Goal: Information Seeking & Learning: Learn about a topic

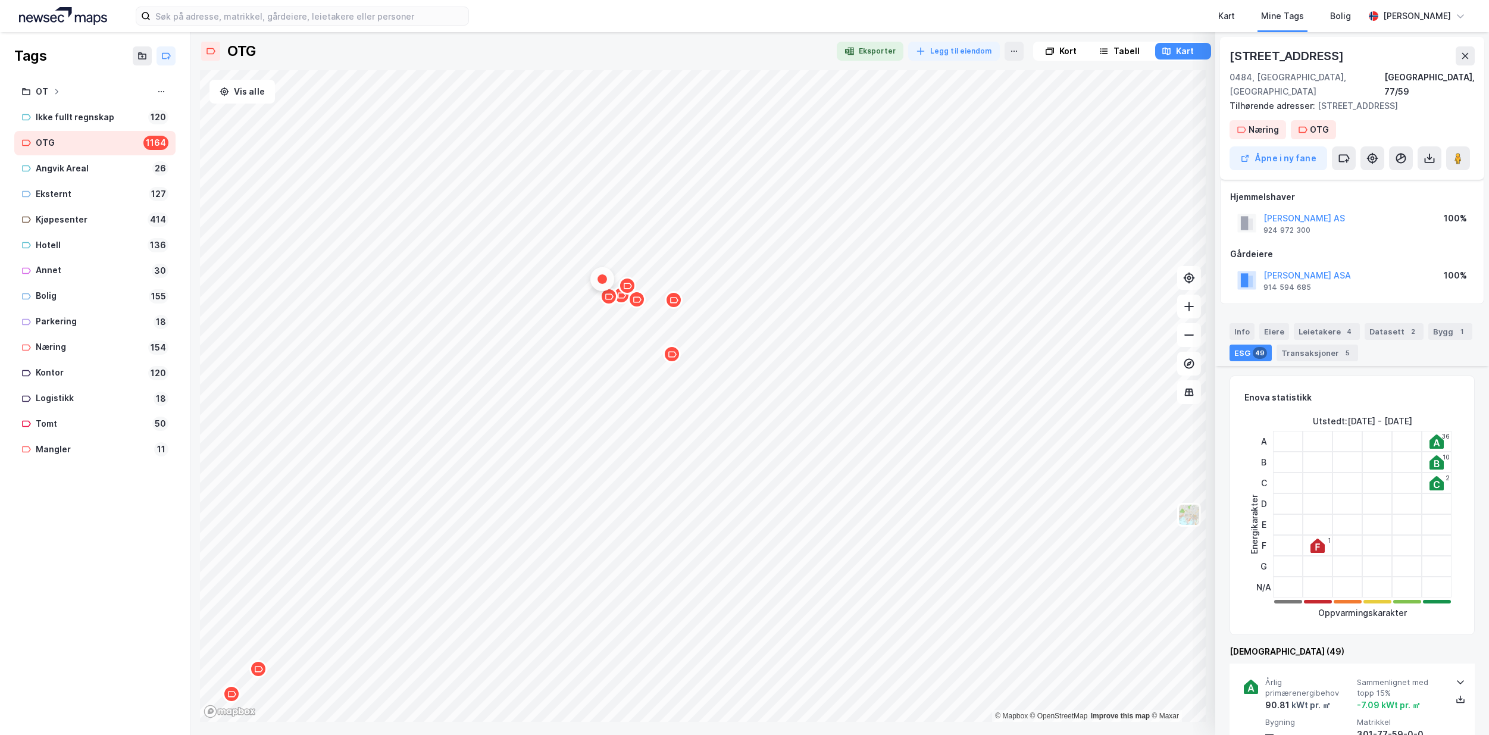
scroll to position [298, 0]
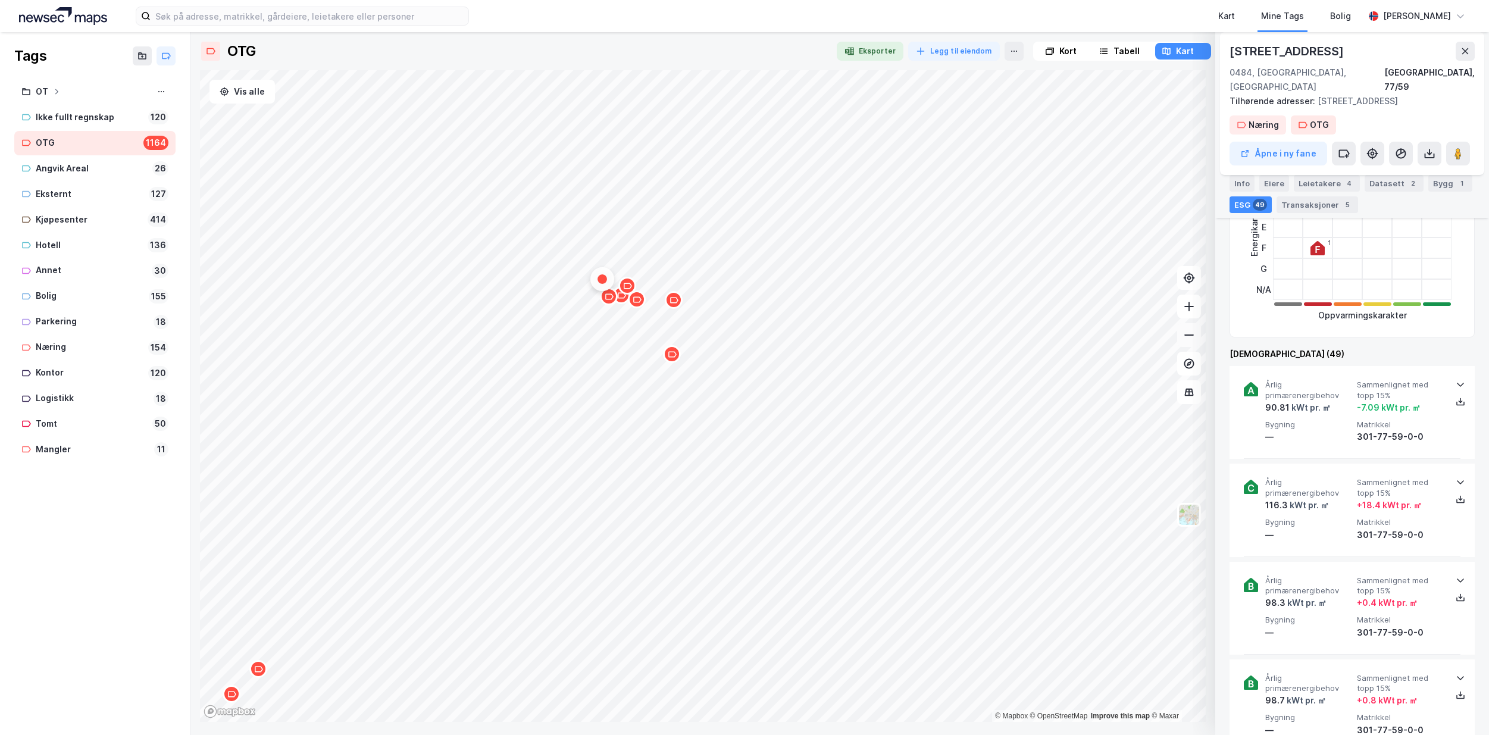
click at [1189, 339] on icon at bounding box center [1189, 335] width 12 height 12
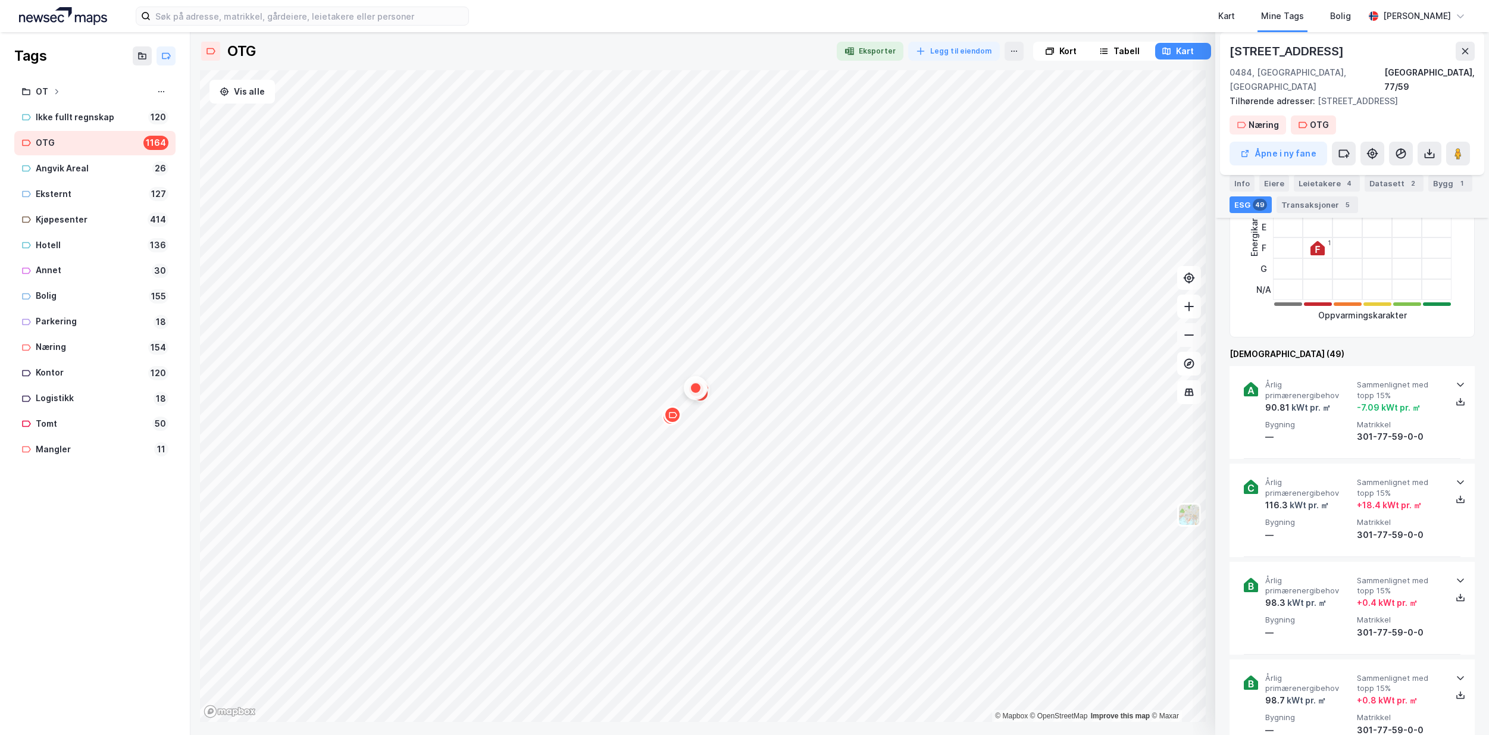
click at [1189, 339] on icon at bounding box center [1189, 335] width 12 height 12
click at [1196, 341] on button at bounding box center [1189, 335] width 24 height 24
click at [1195, 336] on button at bounding box center [1189, 335] width 24 height 24
click at [1013, 507] on icon "Map marker" at bounding box center [1011, 503] width 9 height 9
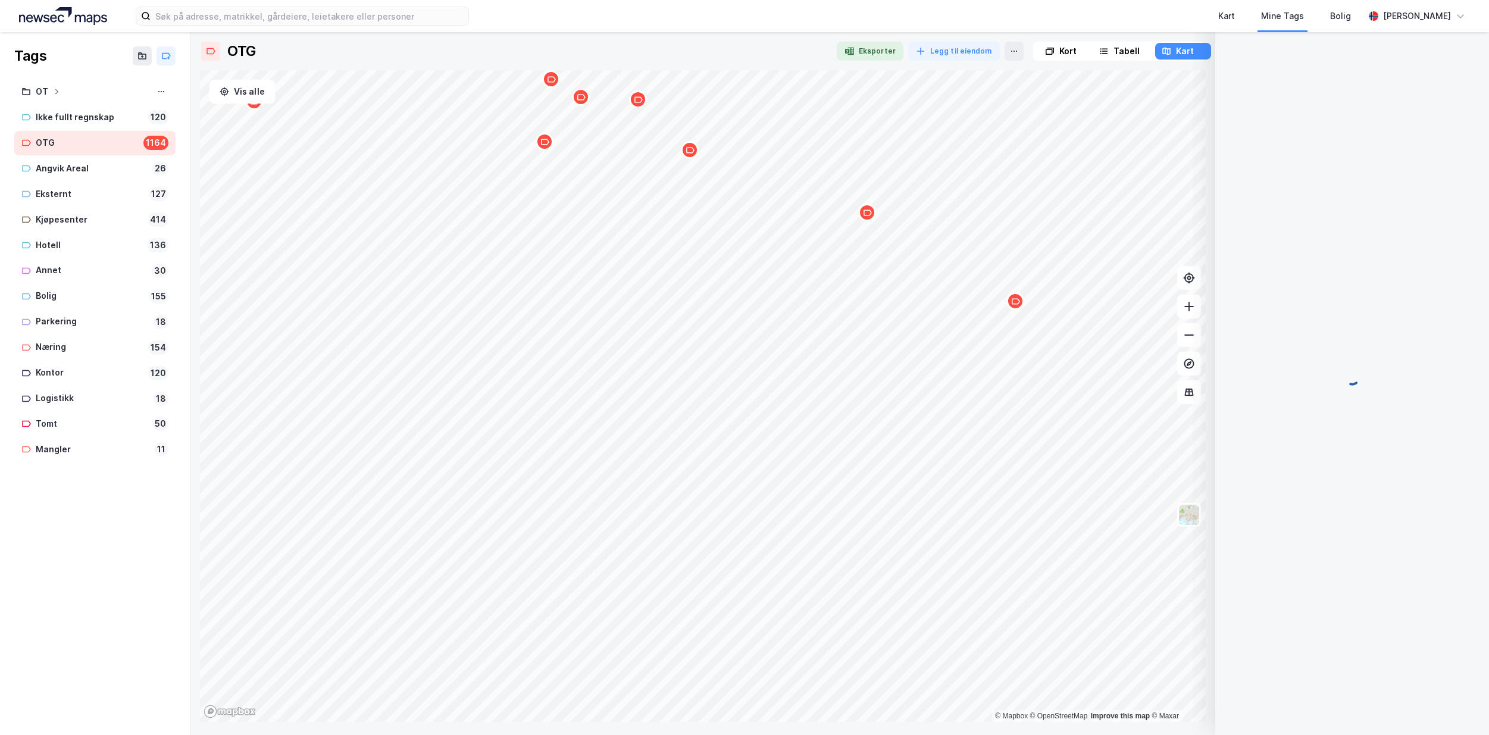
scroll to position [0, 0]
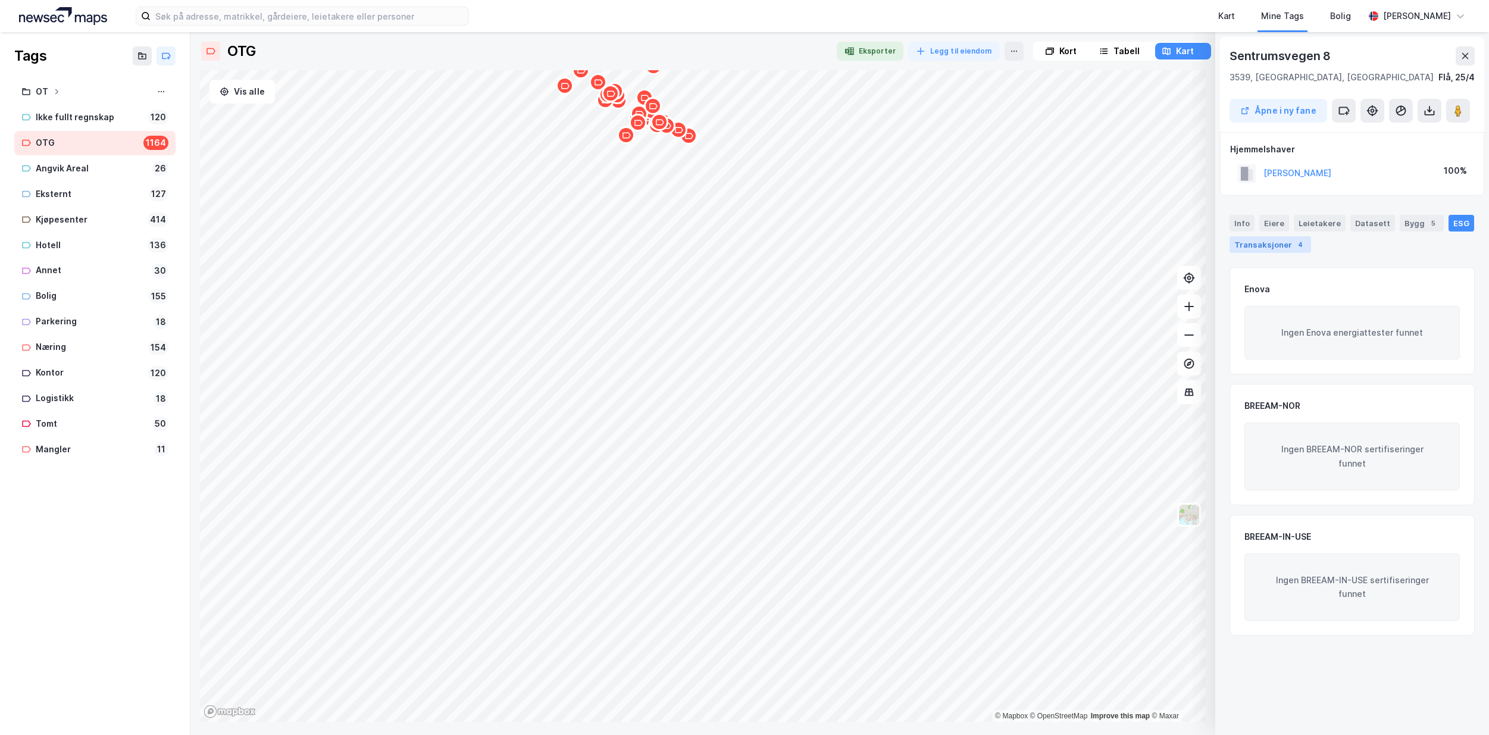
click at [1267, 248] on div "Transaksjoner 4" at bounding box center [1271, 244] width 82 height 17
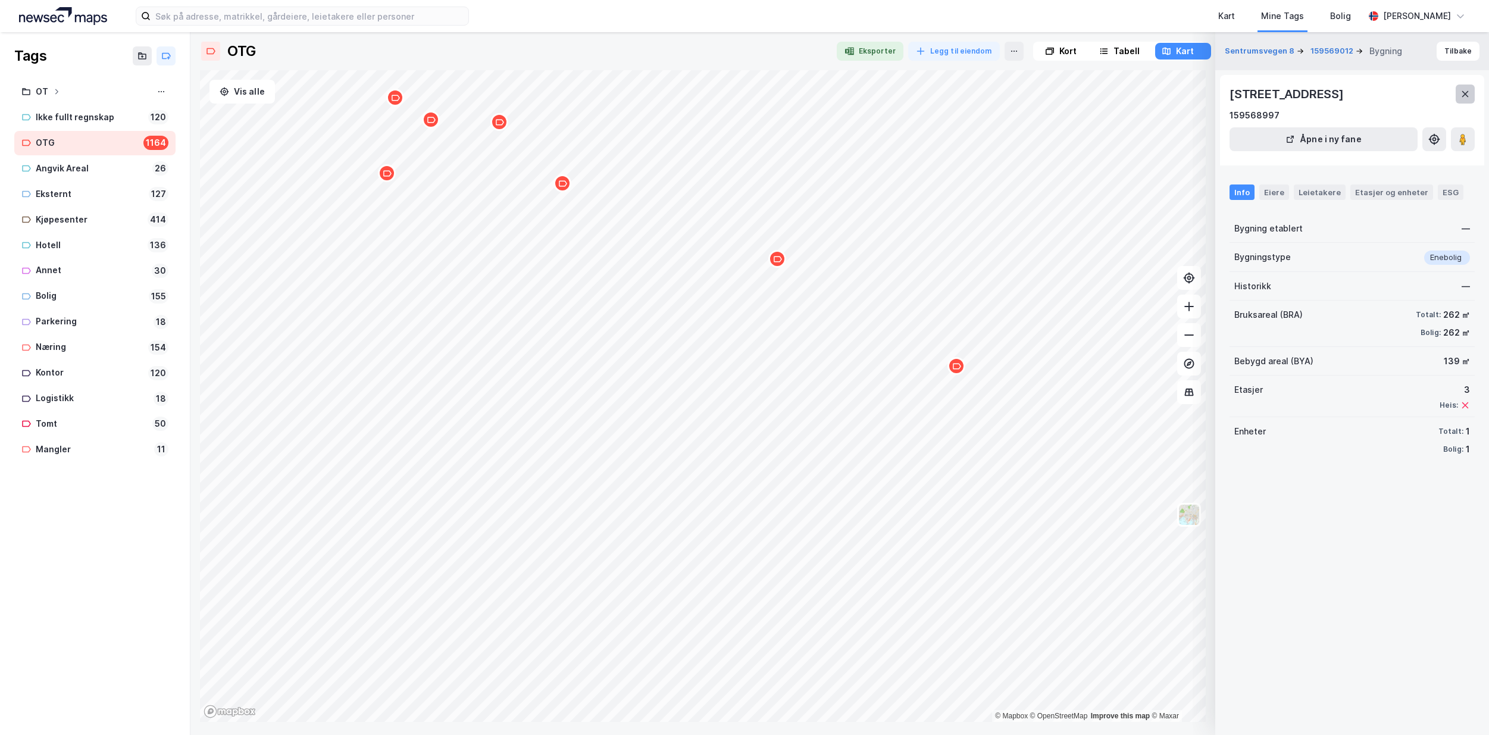
click at [1464, 90] on icon at bounding box center [1466, 94] width 10 height 10
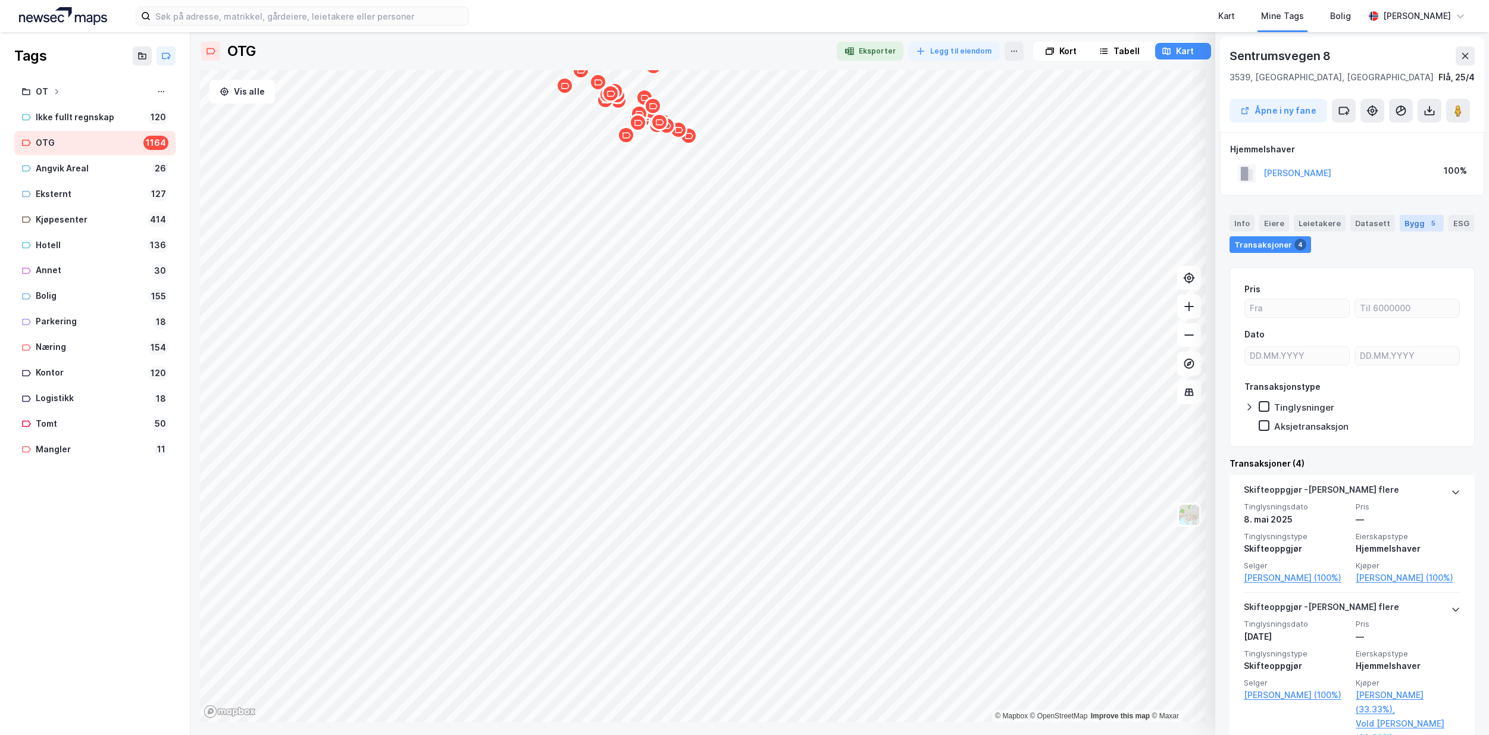
click at [1408, 223] on div "Bygg 5" at bounding box center [1422, 223] width 44 height 17
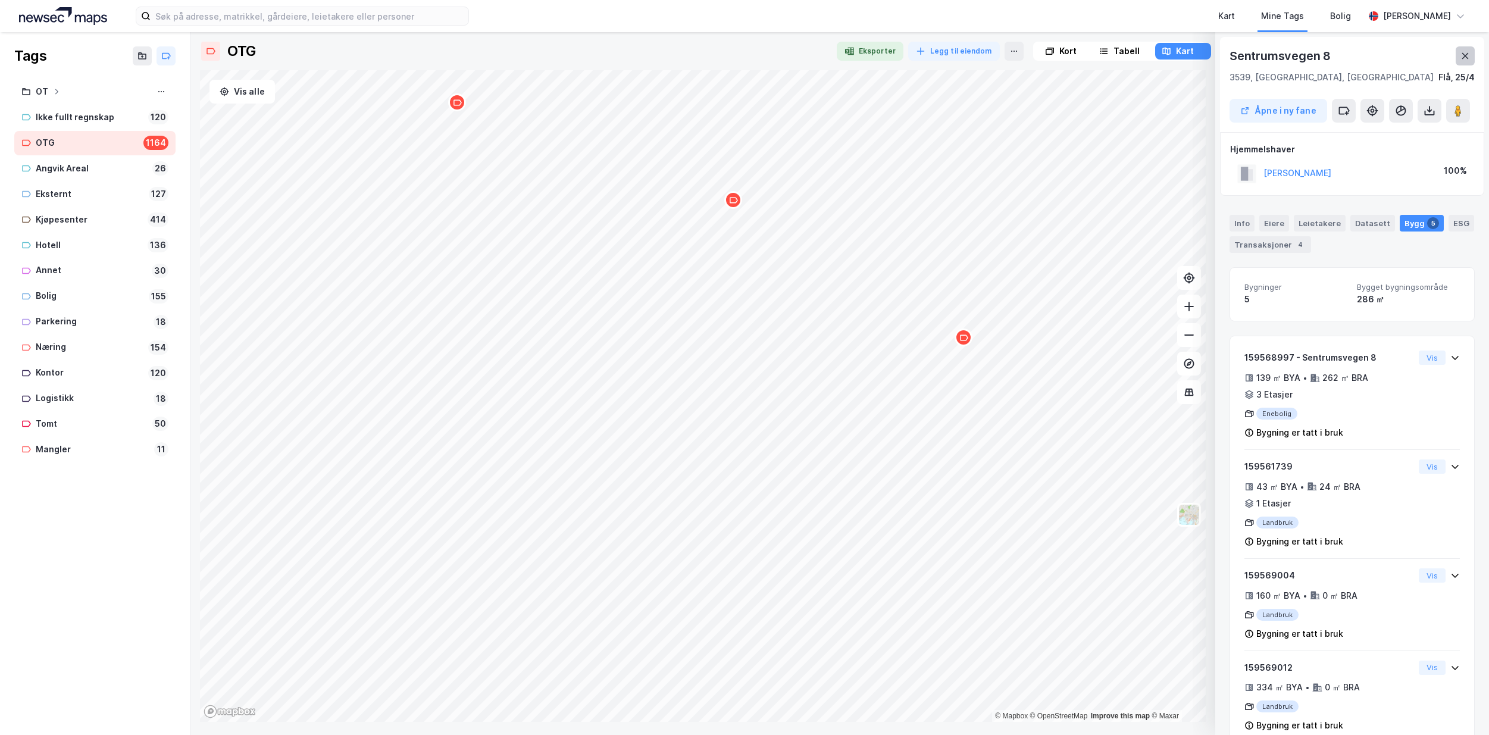
click at [1465, 57] on icon at bounding box center [1466, 56] width 7 height 6
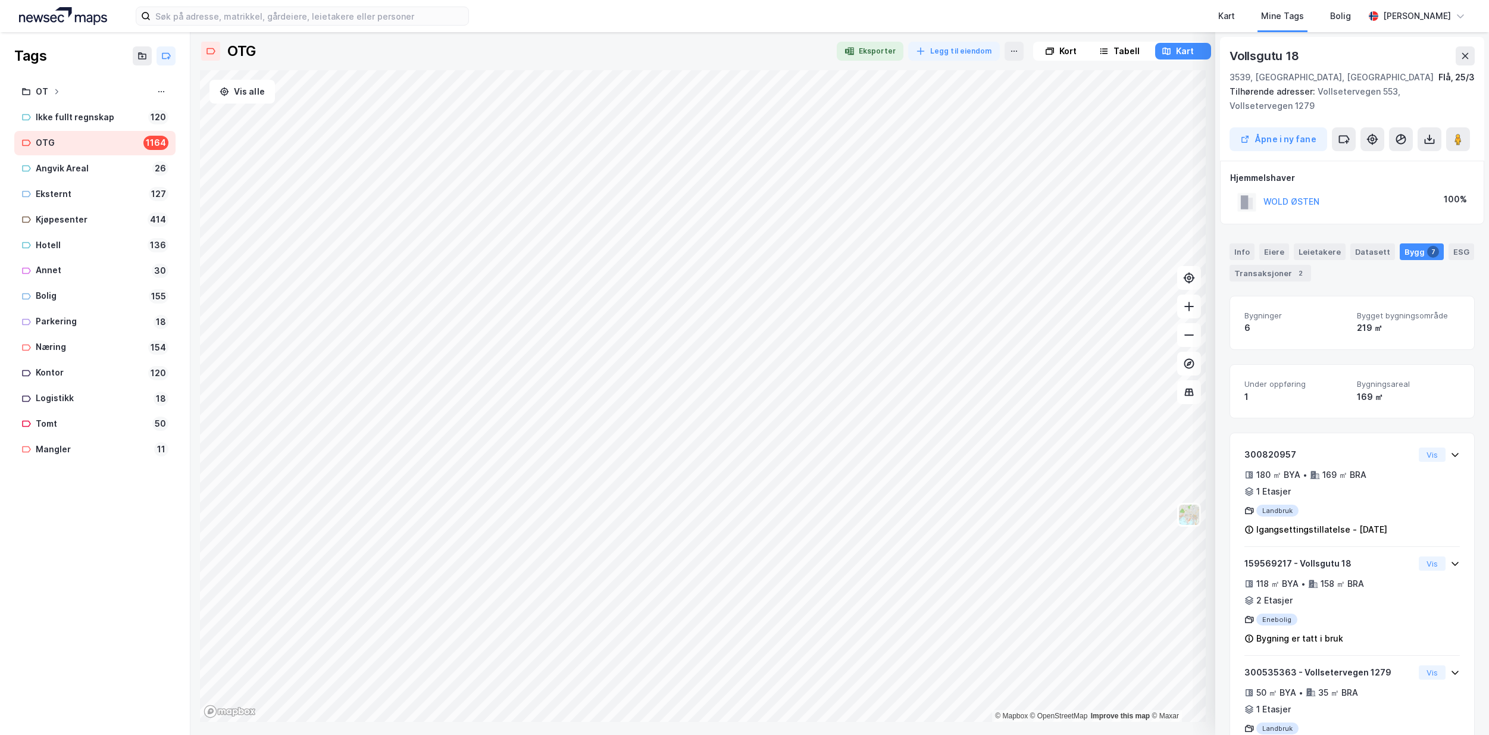
click at [832, 735] on html "Kart Mine Tags Bolig [PERSON_NAME] Tags OT Ikke fullt regnskap 120 OTG 1164 Ang…" at bounding box center [744, 367] width 1489 height 735
click at [897, 735] on html "Kart Mine Tags Bolig [PERSON_NAME] Tags OT Ikke fullt regnskap 120 OTG 1164 Ang…" at bounding box center [744, 367] width 1489 height 735
click at [1102, 735] on html "Kart Mine Tags Bolig [PERSON_NAME] Tags OT Ikke fullt regnskap 120 OTG 1164 Ang…" at bounding box center [744, 367] width 1489 height 735
click at [857, 735] on html "Kart Mine Tags Bolig [PERSON_NAME] Tags OT Ikke fullt regnskap 120 OTG 1164 Ang…" at bounding box center [744, 367] width 1489 height 735
click at [845, 735] on html "Kart Mine Tags Bolig [PERSON_NAME] Tags OT Ikke fullt regnskap 120 OTG 1164 Ang…" at bounding box center [744, 367] width 1489 height 735
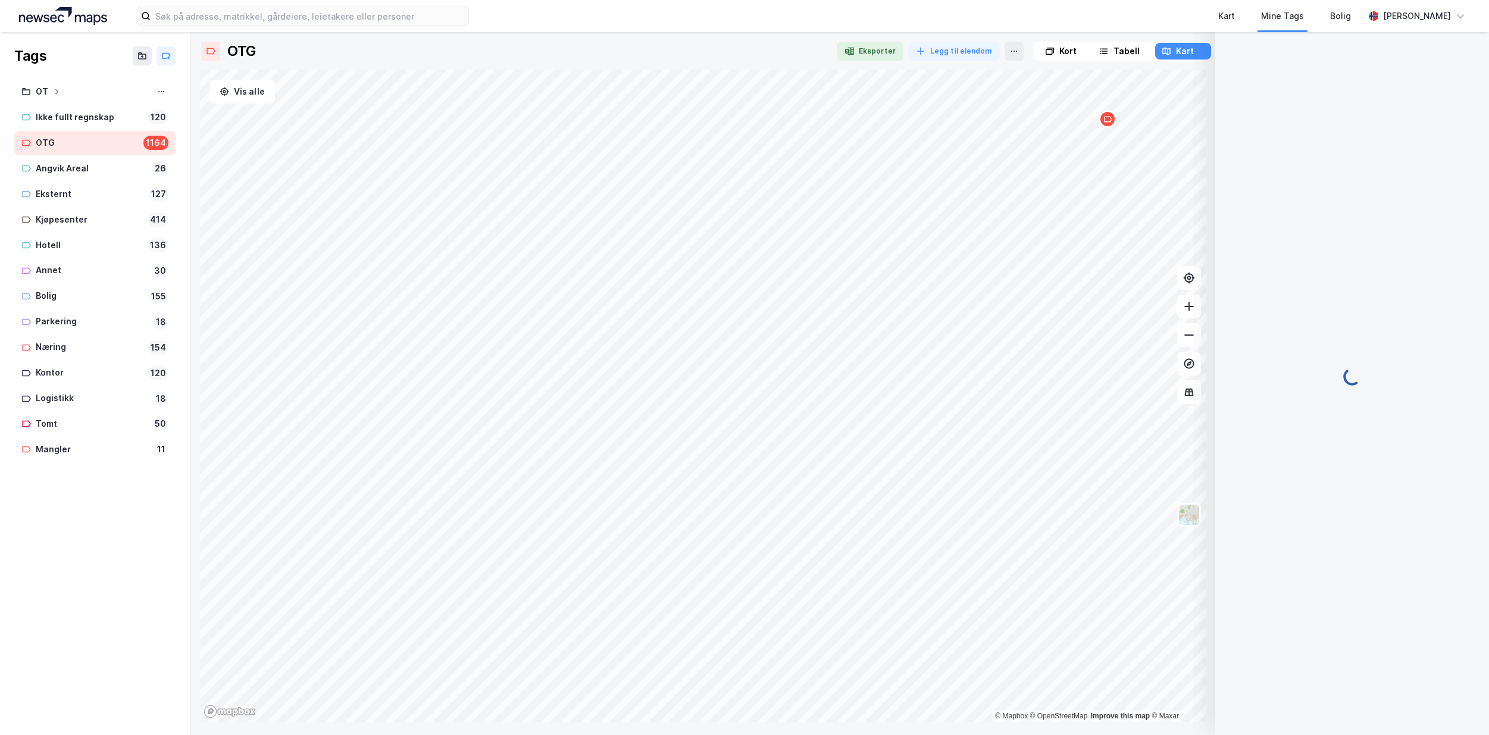
scroll to position [1, 0]
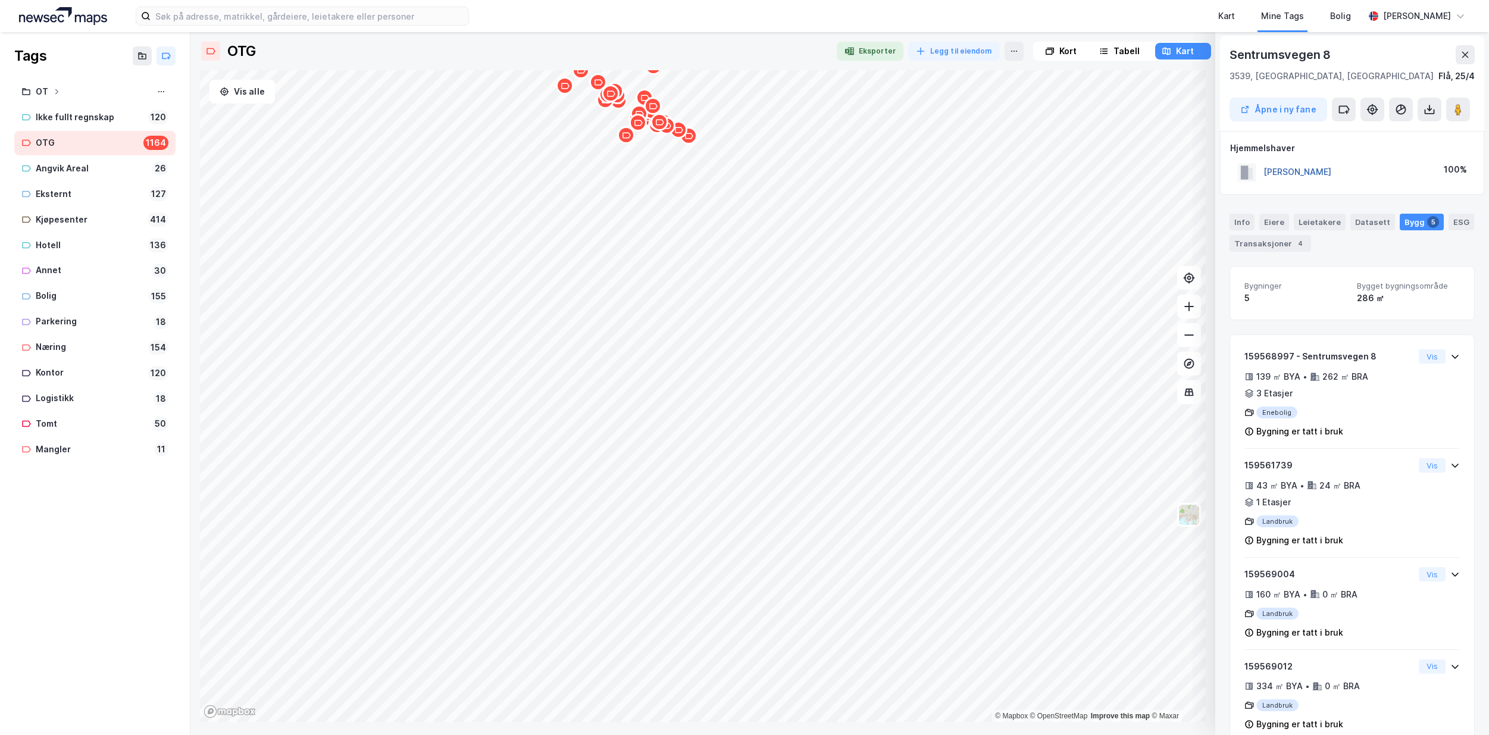
click at [0, 0] on button "[PERSON_NAME]" at bounding box center [0, 0] width 0 height 0
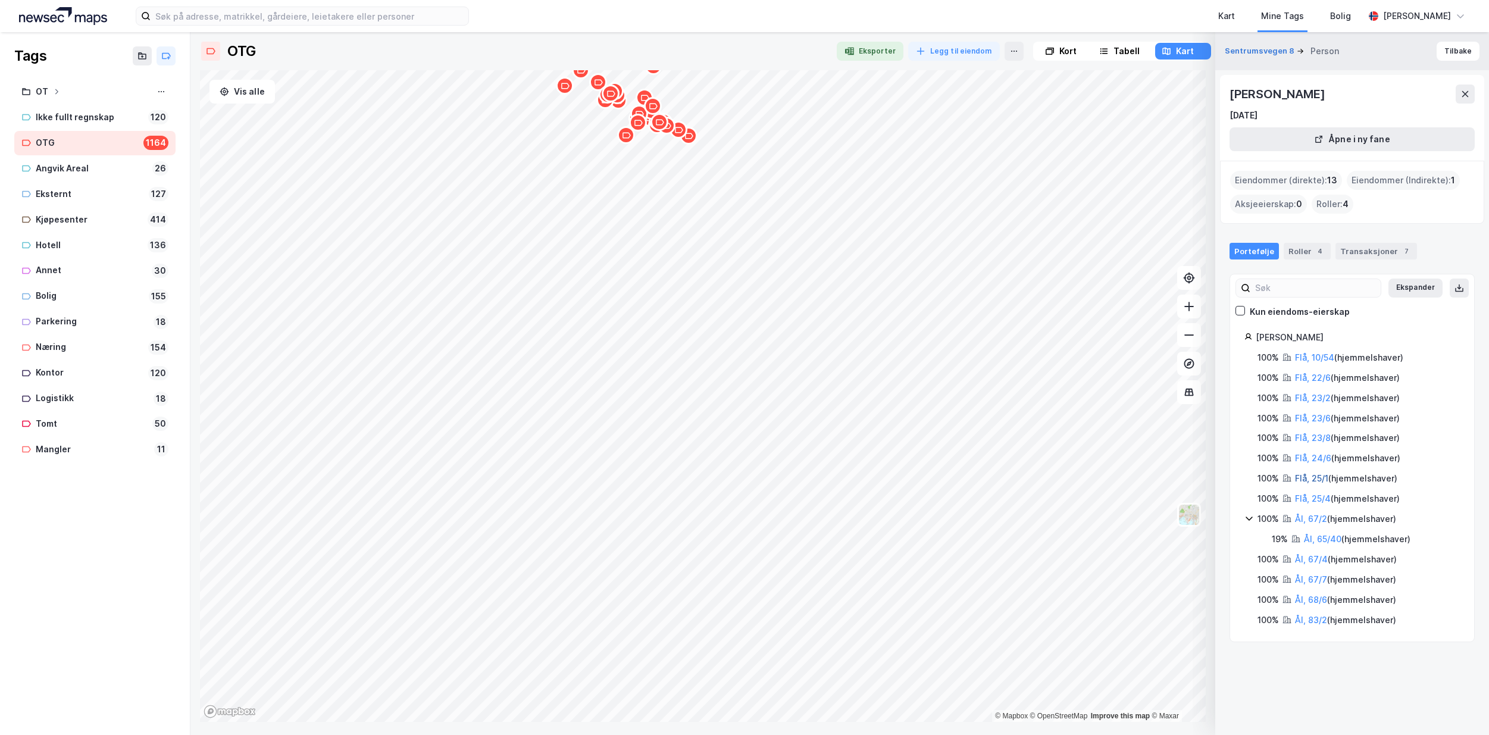
click at [1310, 477] on link "Flå, 25/1" at bounding box center [1311, 478] width 33 height 10
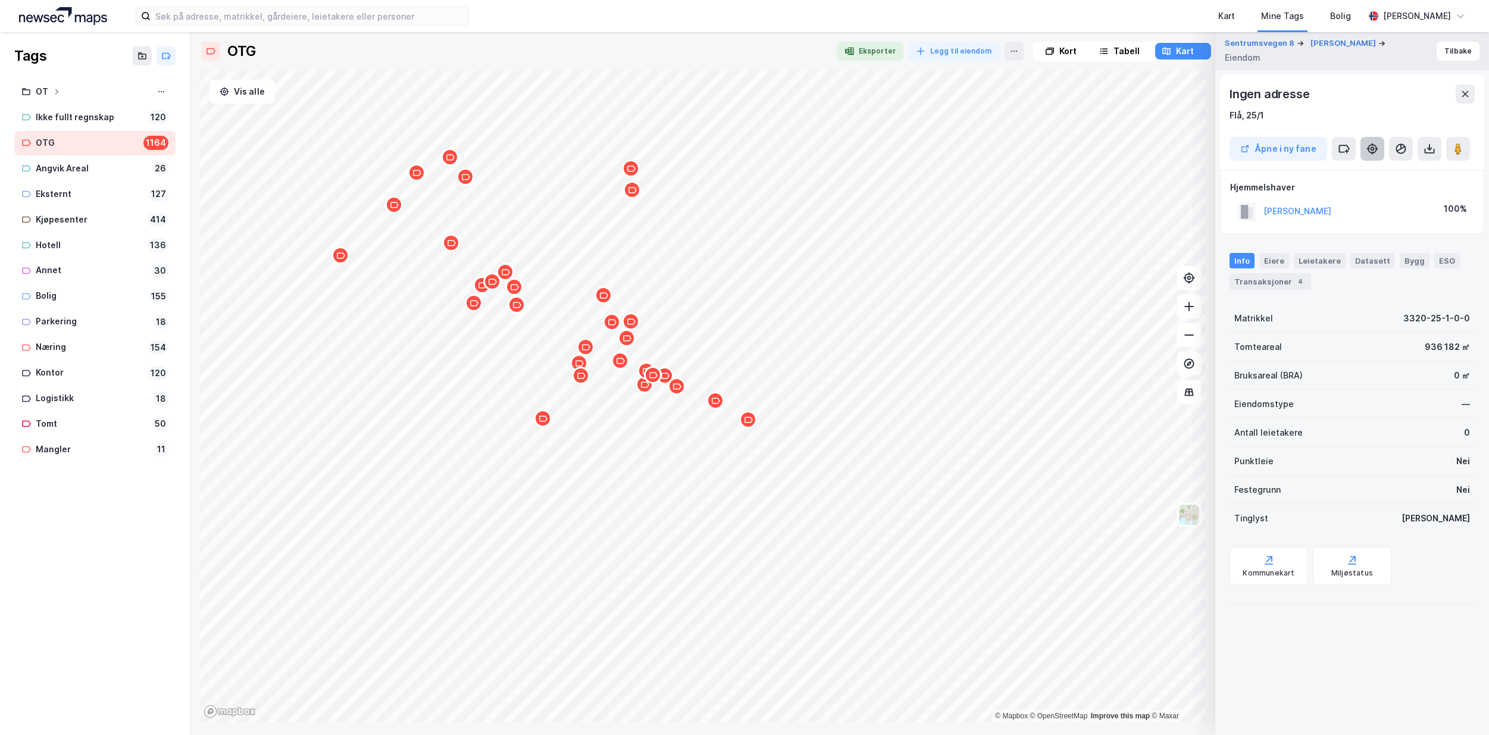
click at [1369, 148] on icon at bounding box center [1373, 149] width 10 height 10
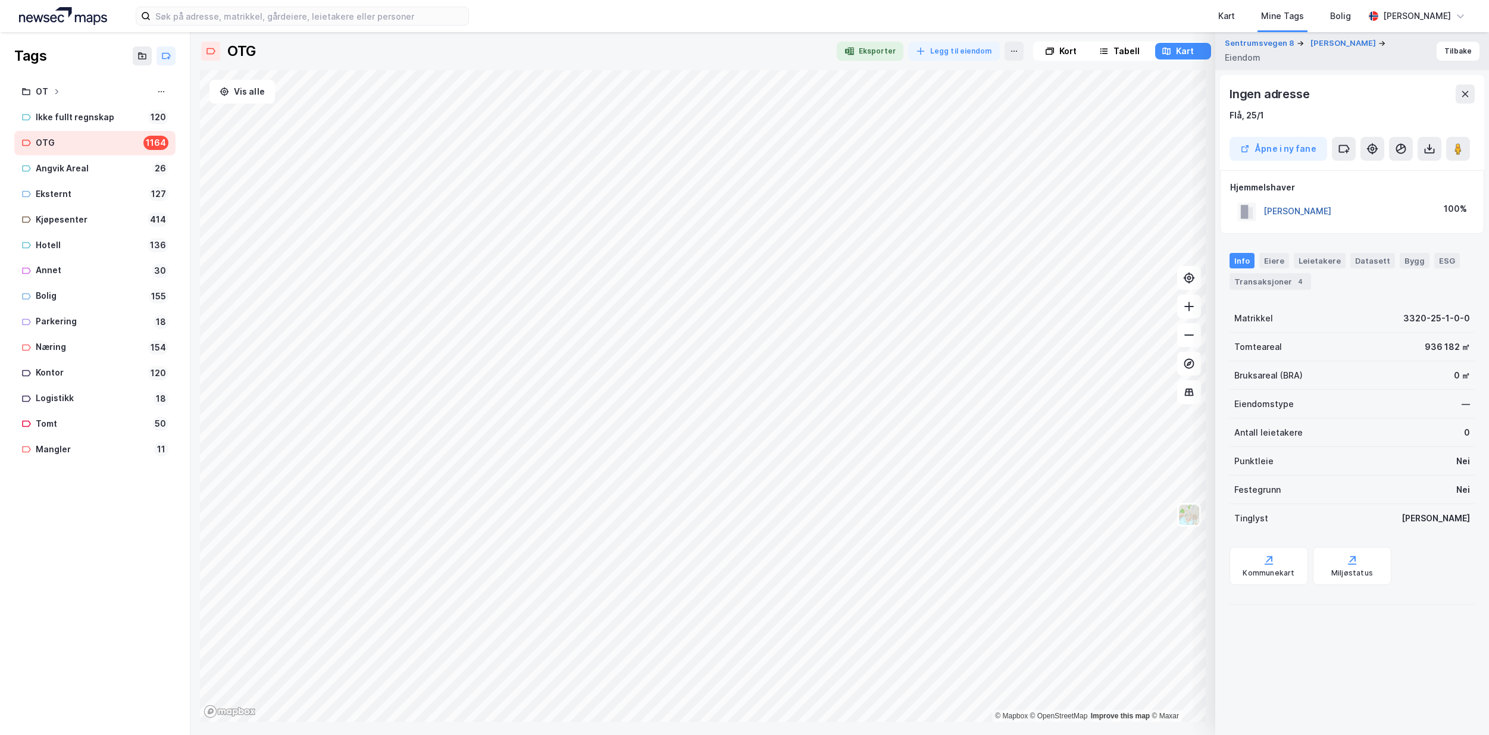
click at [0, 0] on button "[PERSON_NAME]" at bounding box center [0, 0] width 0 height 0
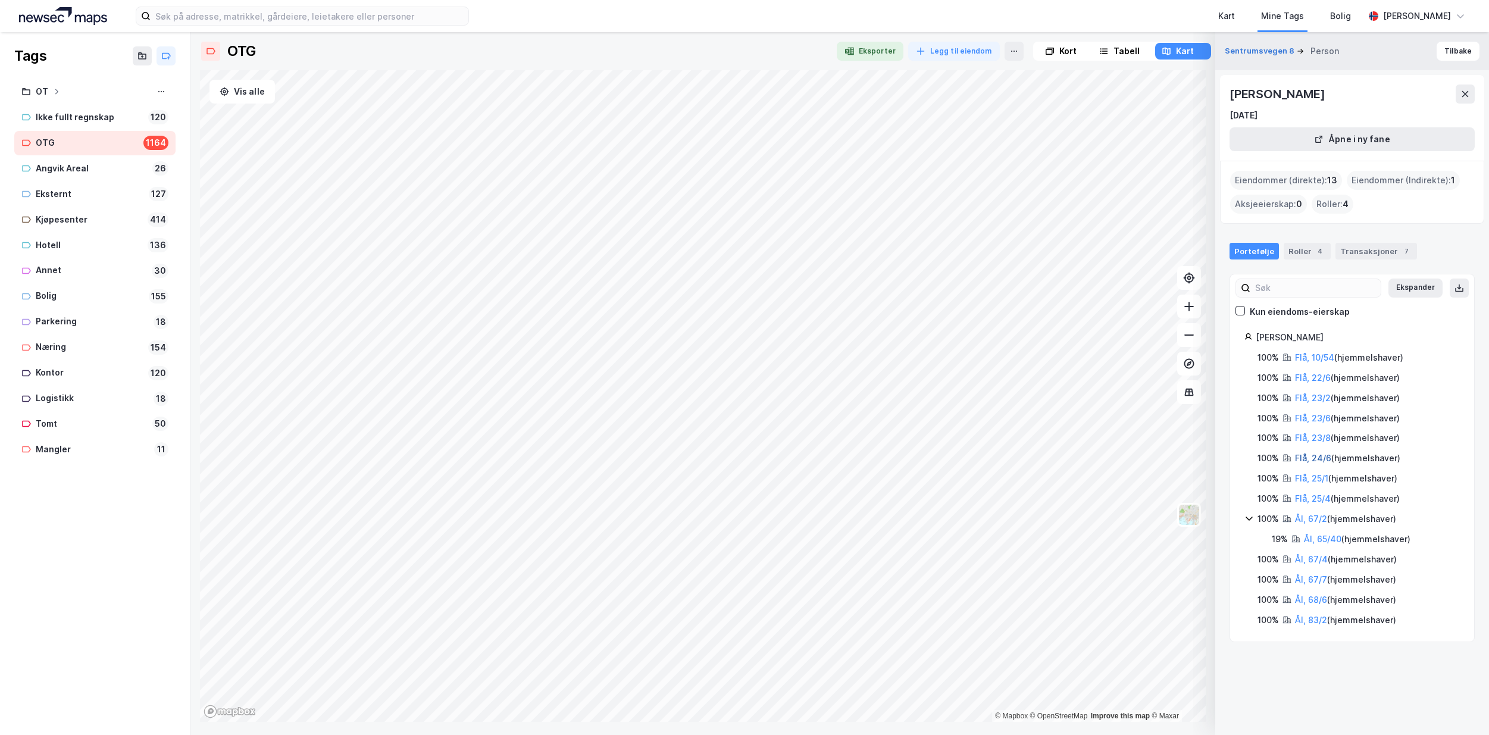
click at [1316, 458] on link "Flå, 24/6" at bounding box center [1313, 458] width 36 height 10
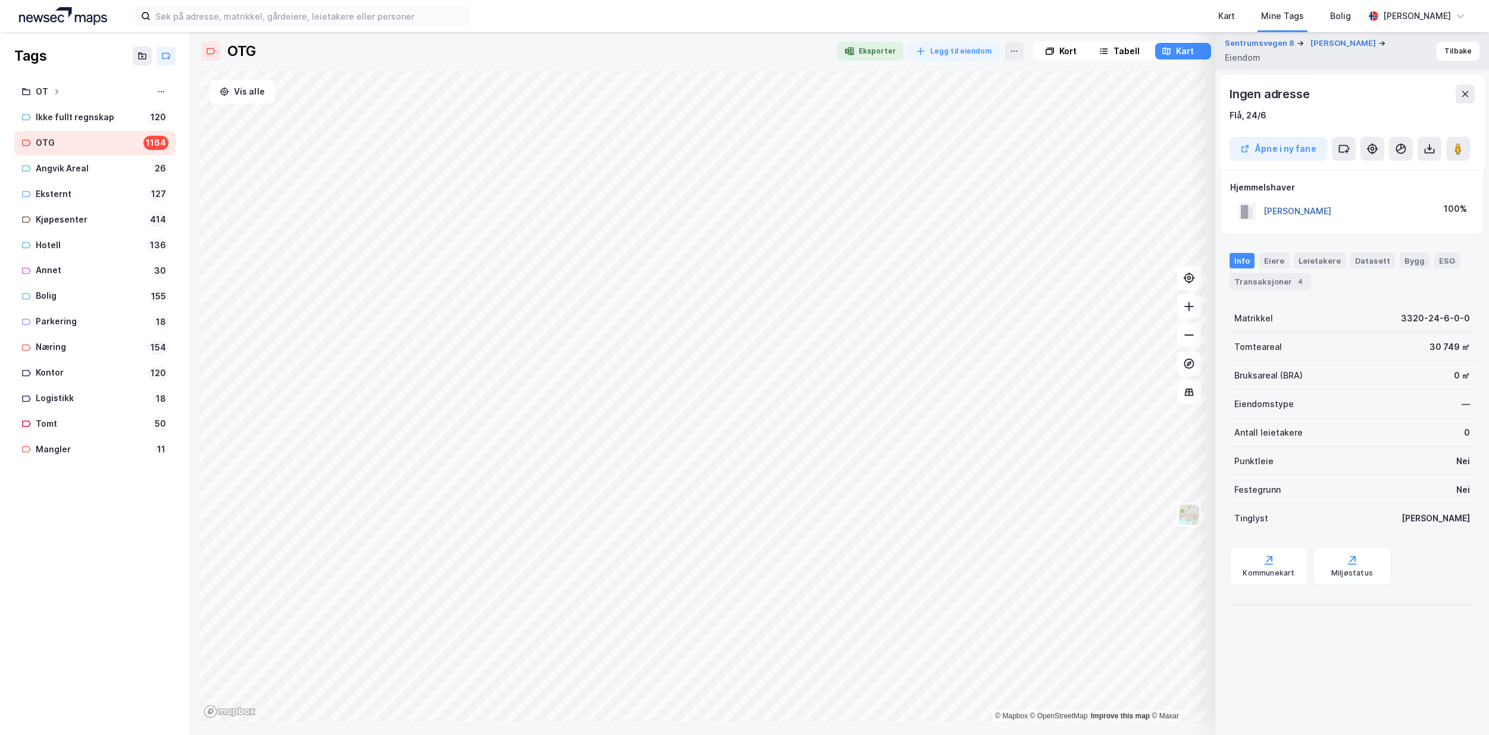
click at [0, 0] on button "[PERSON_NAME]" at bounding box center [0, 0] width 0 height 0
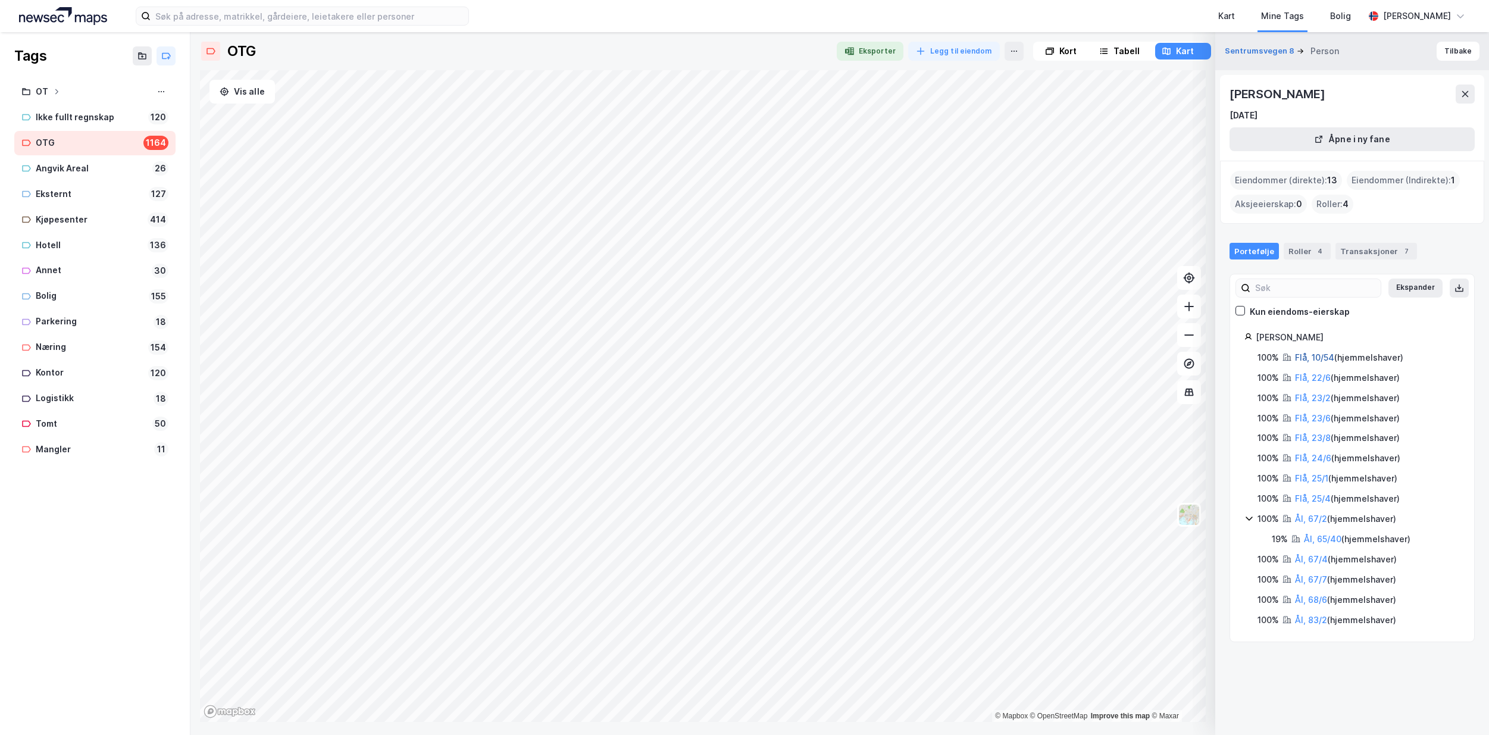
click at [1309, 357] on link "Flå, 10/54" at bounding box center [1314, 357] width 39 height 10
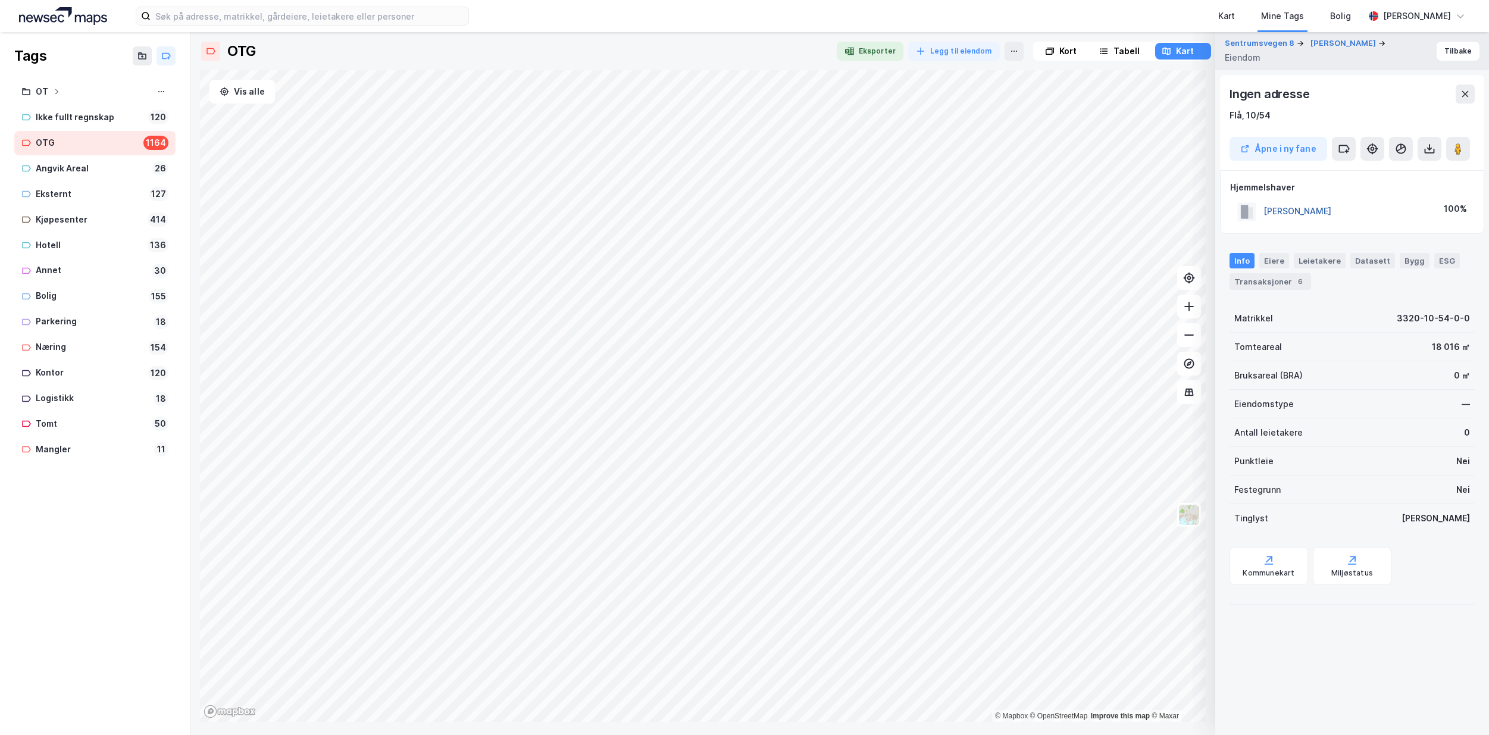
click at [0, 0] on button "[PERSON_NAME]" at bounding box center [0, 0] width 0 height 0
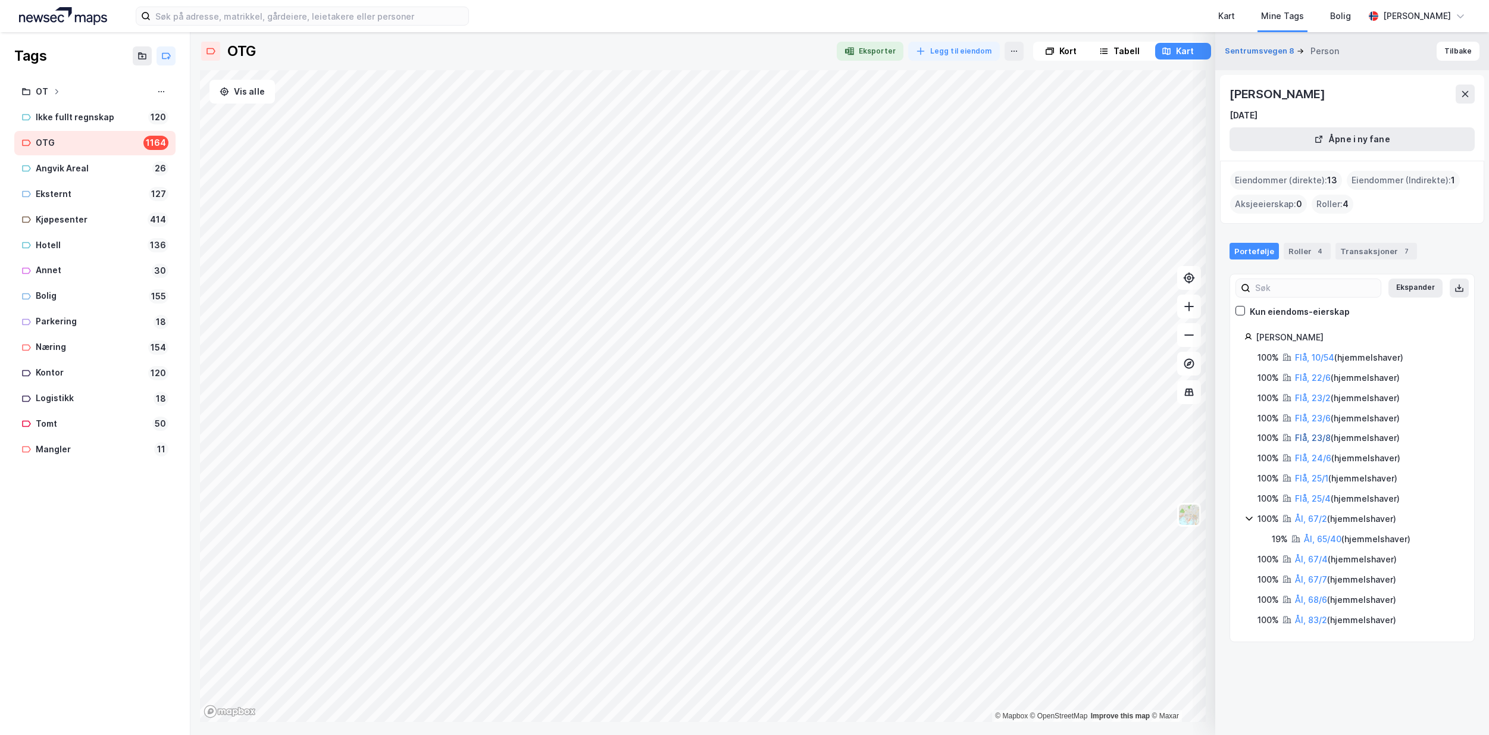
click at [1313, 436] on link "Flå, 23/8" at bounding box center [1313, 438] width 36 height 10
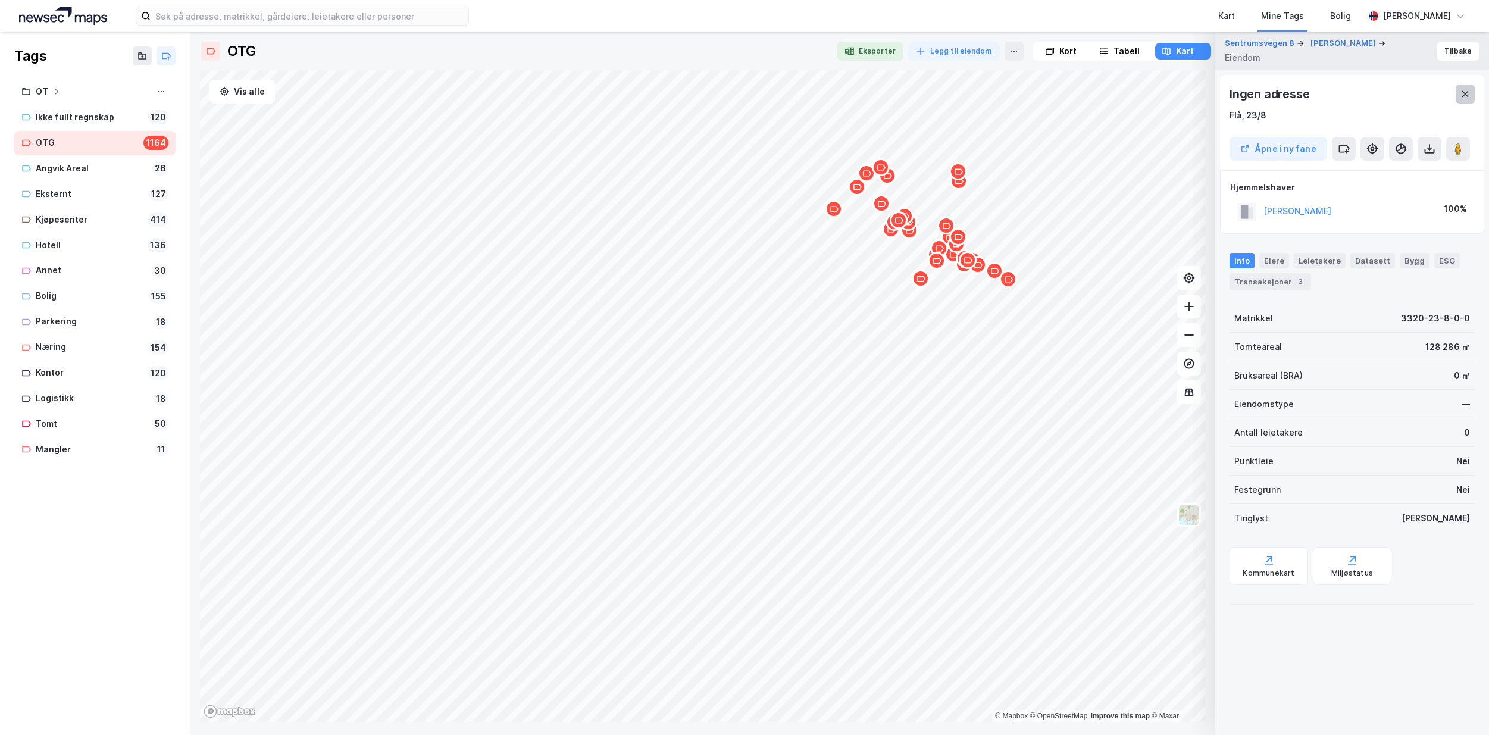
click at [1469, 95] on icon at bounding box center [1466, 94] width 10 height 10
